Goal: Information Seeking & Learning: Learn about a topic

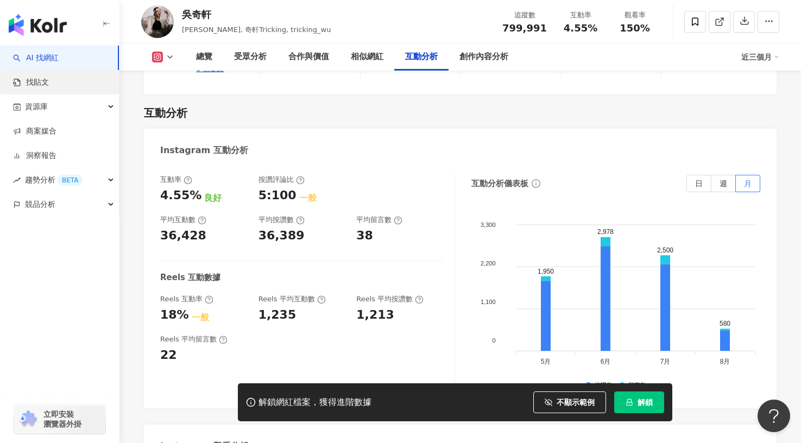
click at [48, 80] on link "找貼文" at bounding box center [31, 82] width 36 height 11
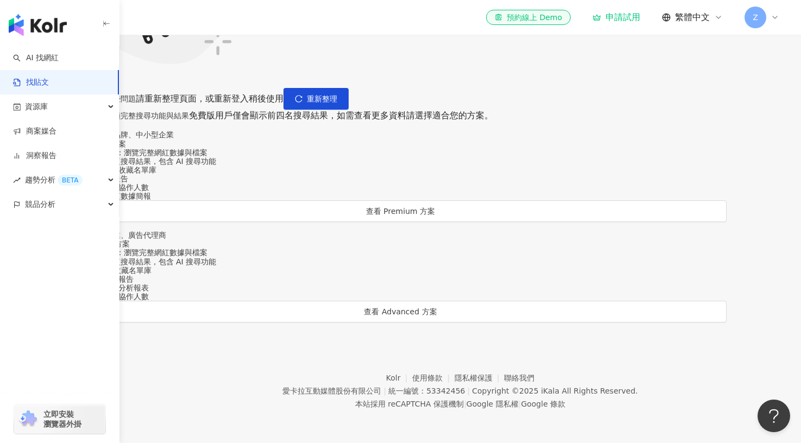
scroll to position [448, 0]
click at [53, 102] on div "資源庫" at bounding box center [59, 107] width 119 height 24
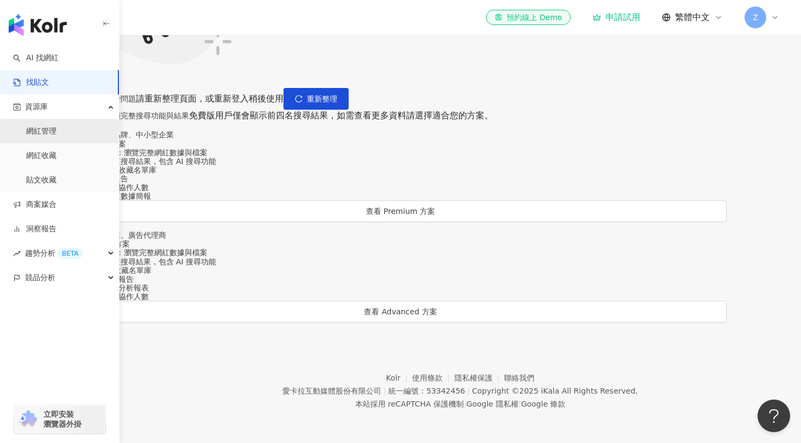
click at [47, 136] on link "網紅管理" at bounding box center [41, 131] width 30 height 11
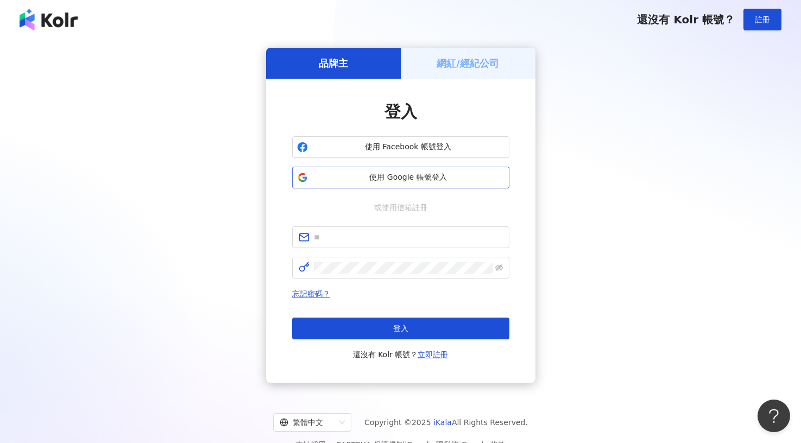
click at [349, 177] on span "使用 Google 帳號登入" at bounding box center [408, 177] width 192 height 11
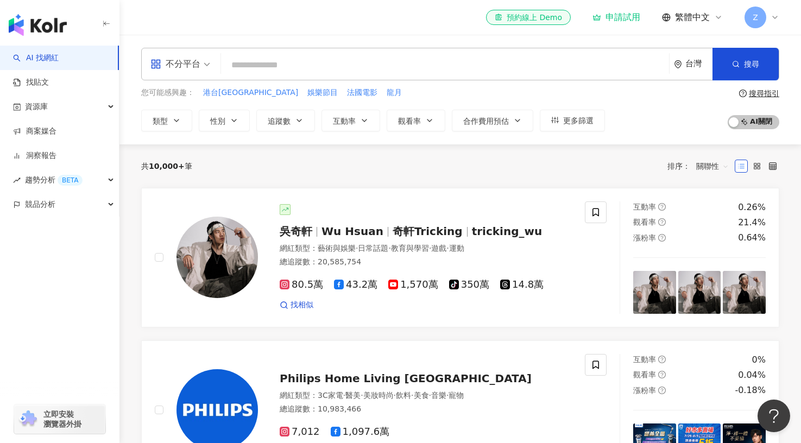
click at [202, 60] on span "不分平台" at bounding box center [180, 63] width 60 height 17
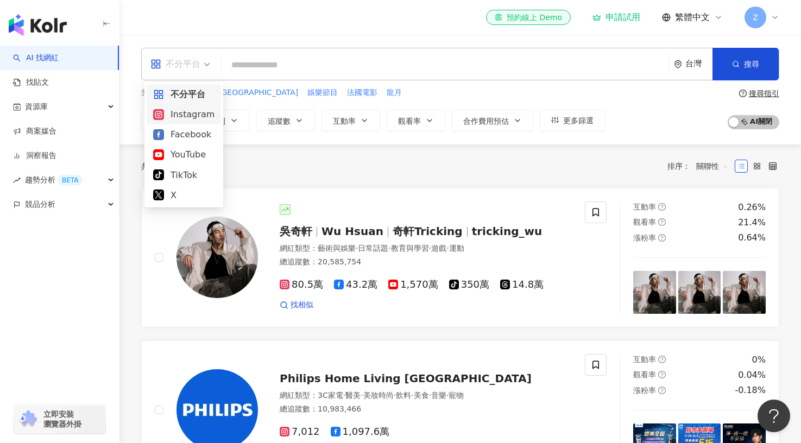
click at [192, 114] on div "Instagram" at bounding box center [183, 115] width 61 height 14
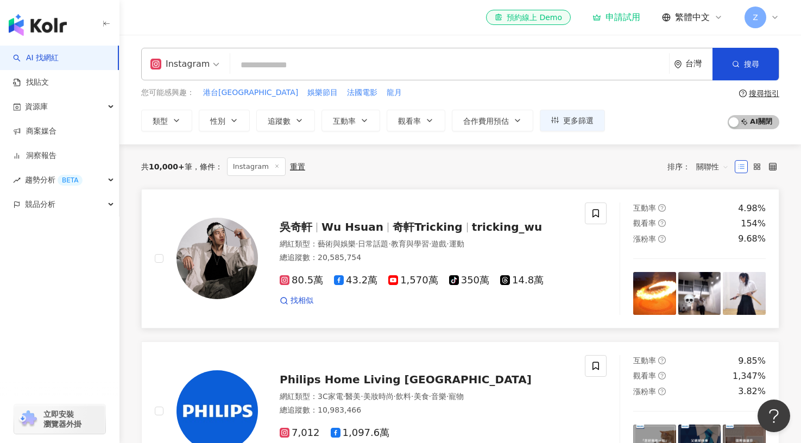
click at [756, 289] on img at bounding box center [744, 293] width 43 height 43
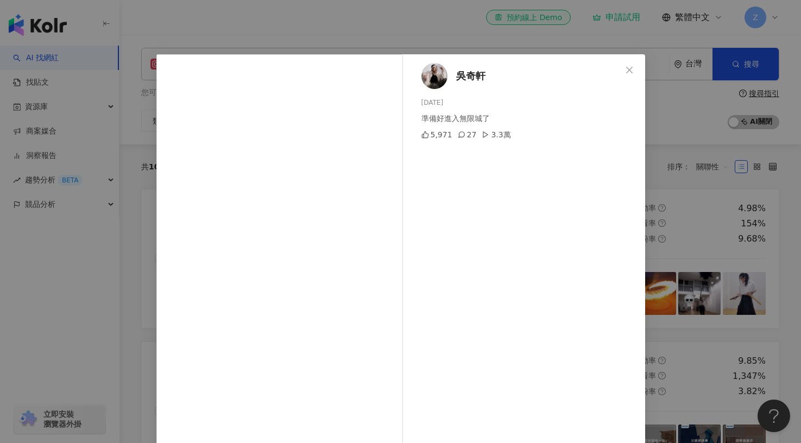
click at [174, 22] on div "吳奇軒 2025/8/8 準備好進入無限城了 5,971 27 3.3萬 查看原始貼文" at bounding box center [400, 221] width 801 height 443
